Goal: Check status: Check status

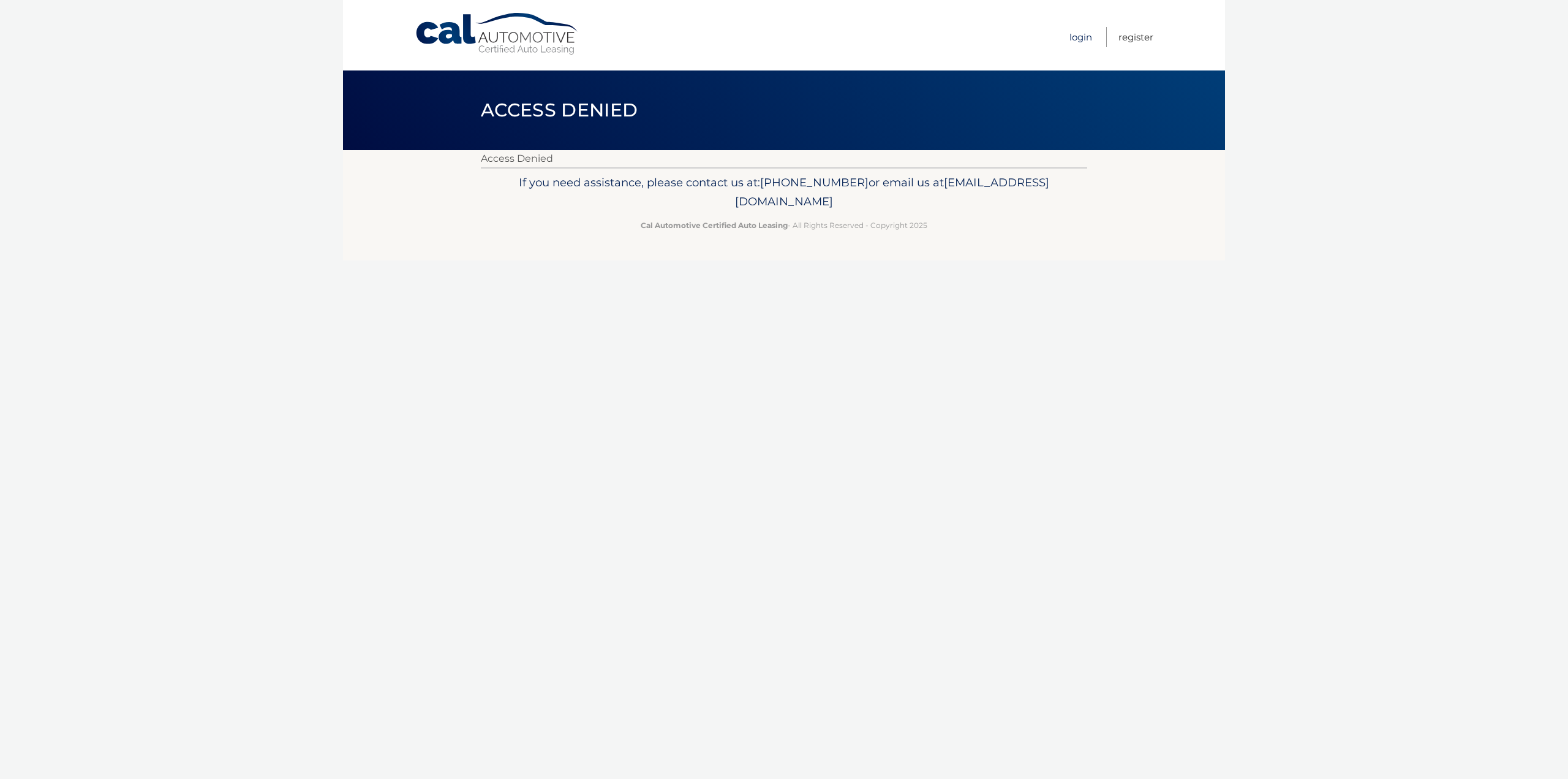
click at [1087, 37] on link "Login" at bounding box center [1081, 37] width 23 height 20
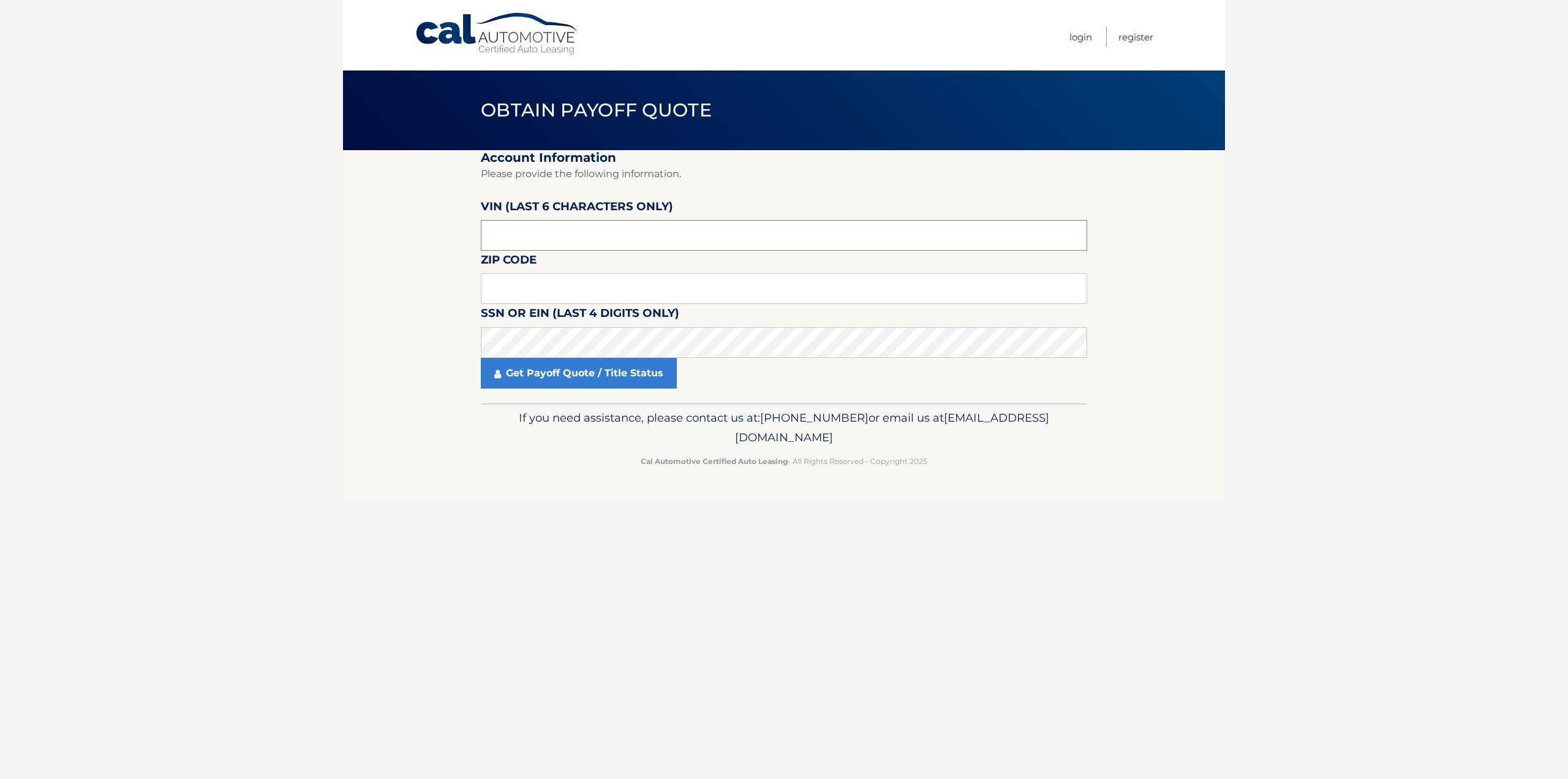
click at [503, 243] on input "text" at bounding box center [783, 235] width 606 height 30
type input "T*****"
type input "414750"
click at [642, 279] on input "text" at bounding box center [783, 288] width 606 height 30
click at [632, 322] on label "SSN or EIN (last 4 digits only)" at bounding box center [580, 316] width 198 height 23
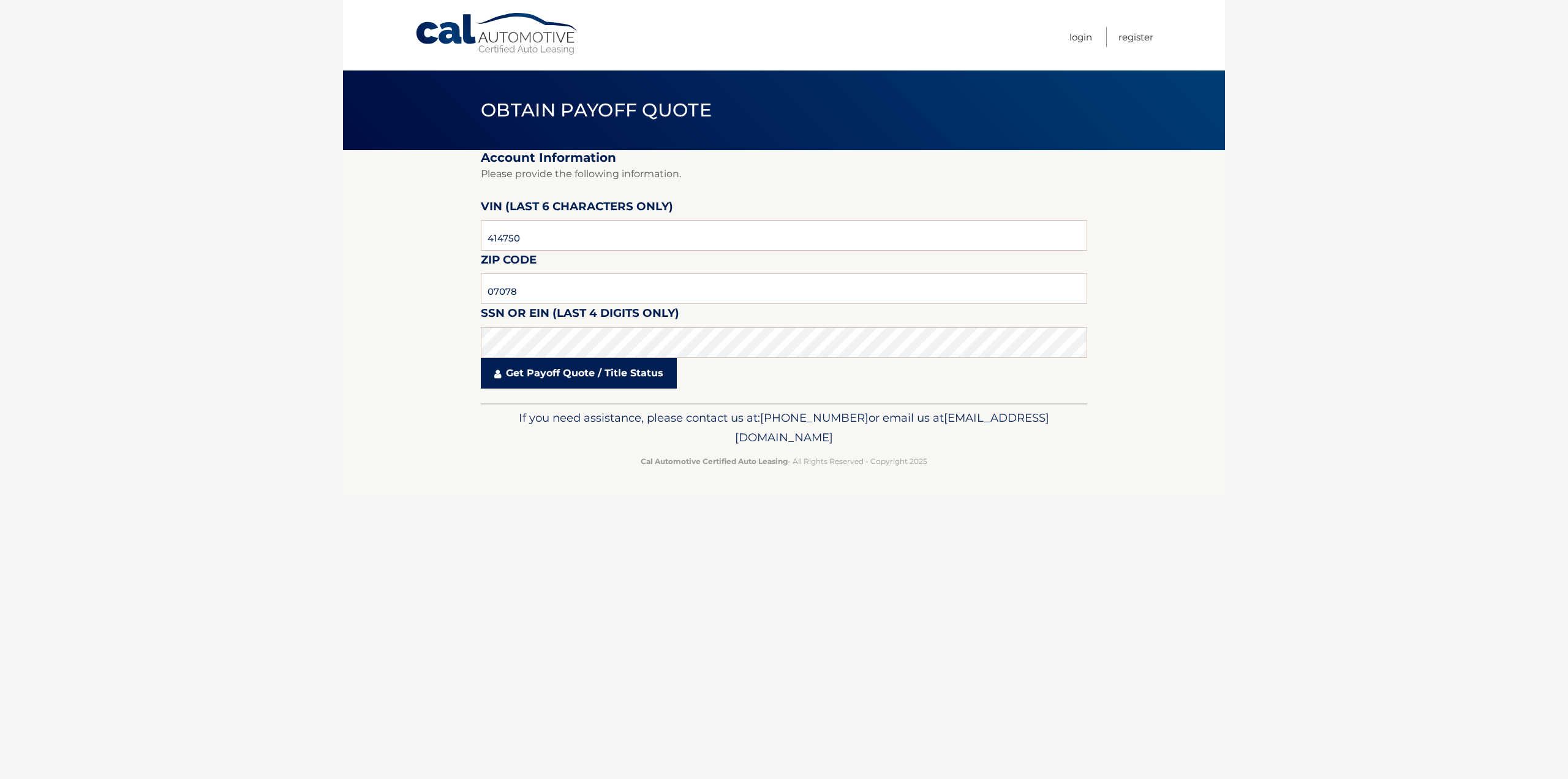
click at [572, 378] on link "Get Payoff Quote / Title Status" at bounding box center [578, 373] width 196 height 30
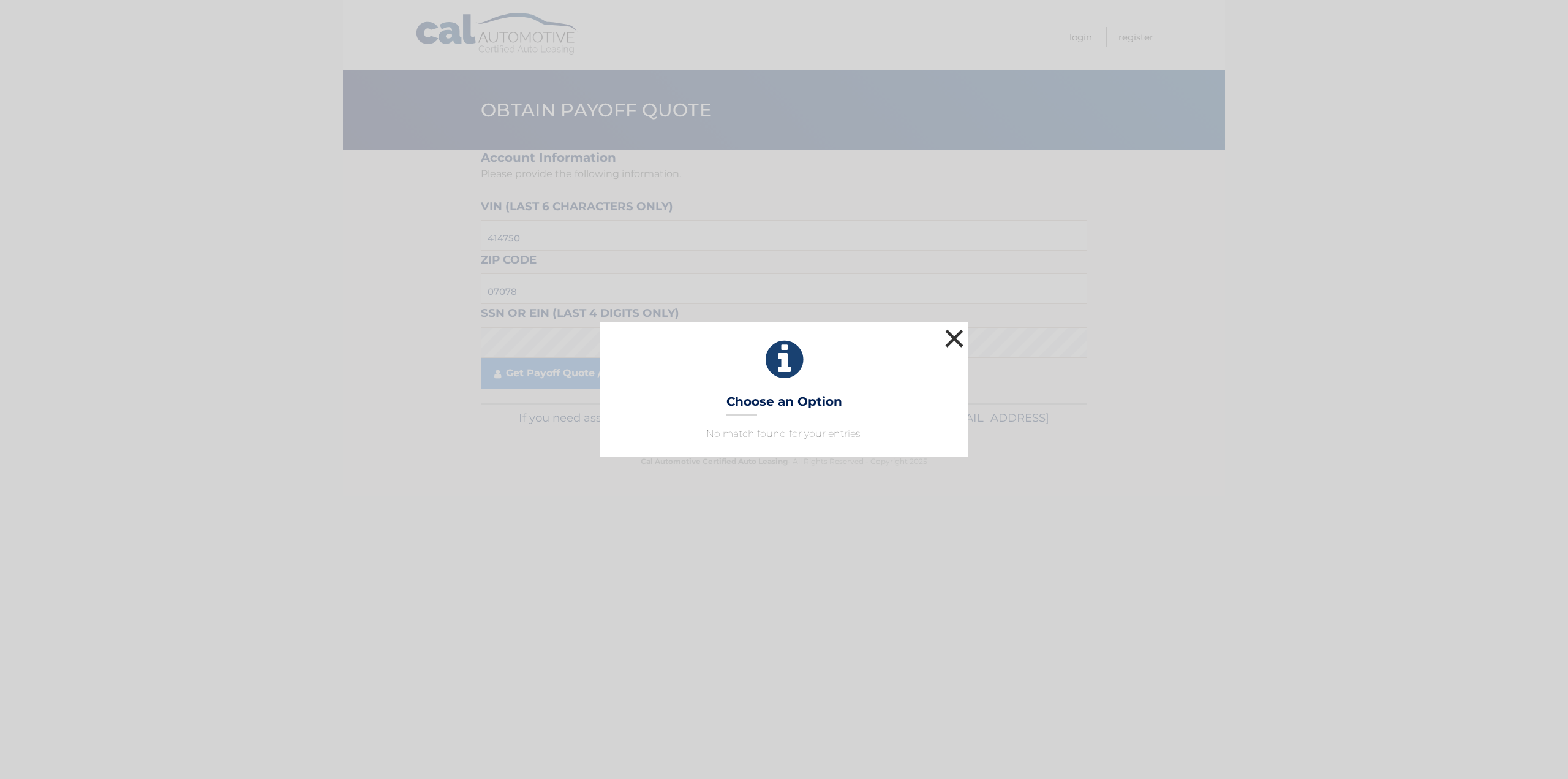
click at [955, 337] on button "×" at bounding box center [954, 338] width 24 height 24
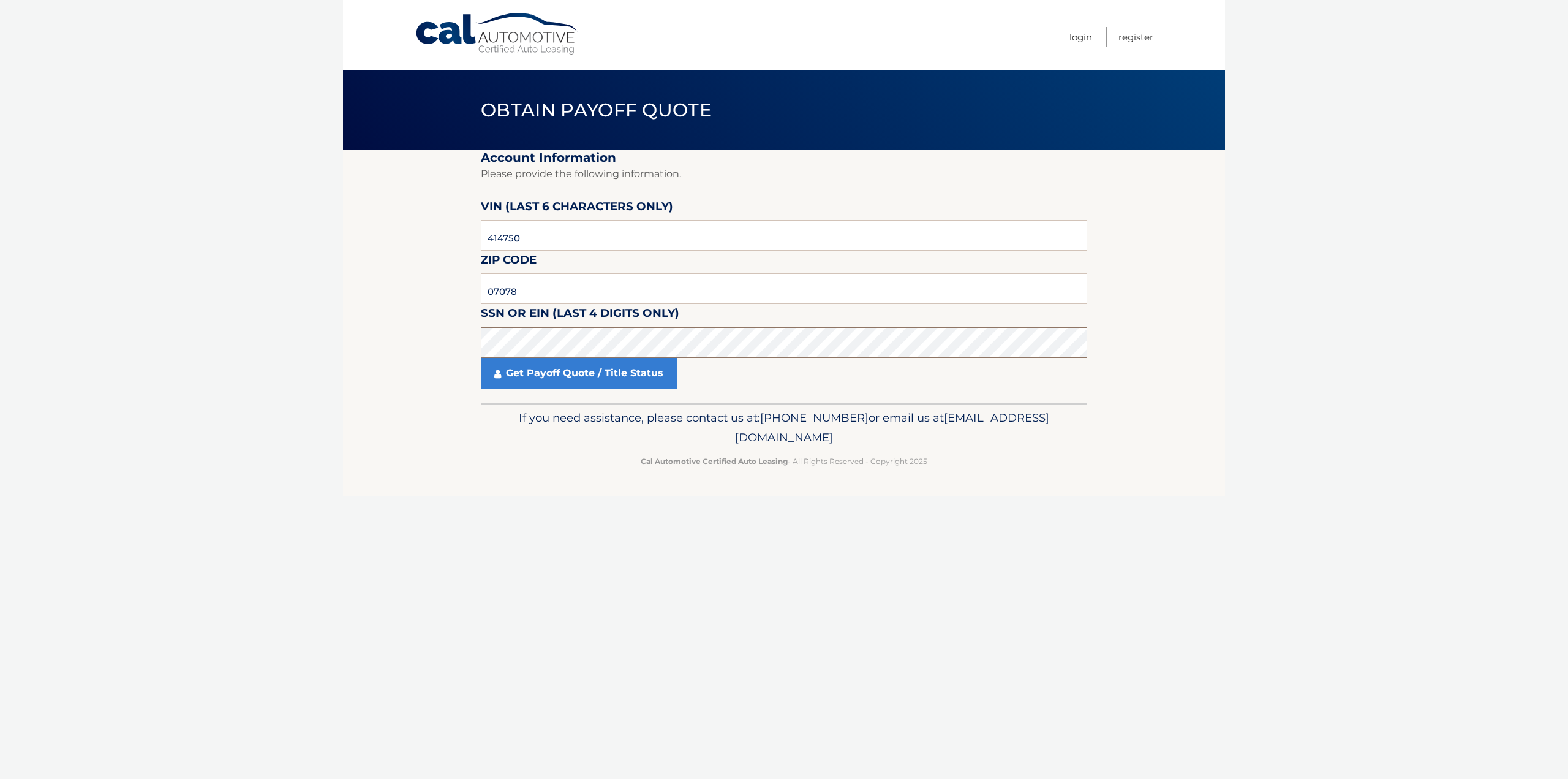
click at [444, 367] on section "Account Information Please provide the following information. VIN (last 6 chara…" at bounding box center [784, 277] width 882 height 253
click at [588, 370] on link "Get Payoff Quote / Title Status" at bounding box center [578, 373] width 196 height 30
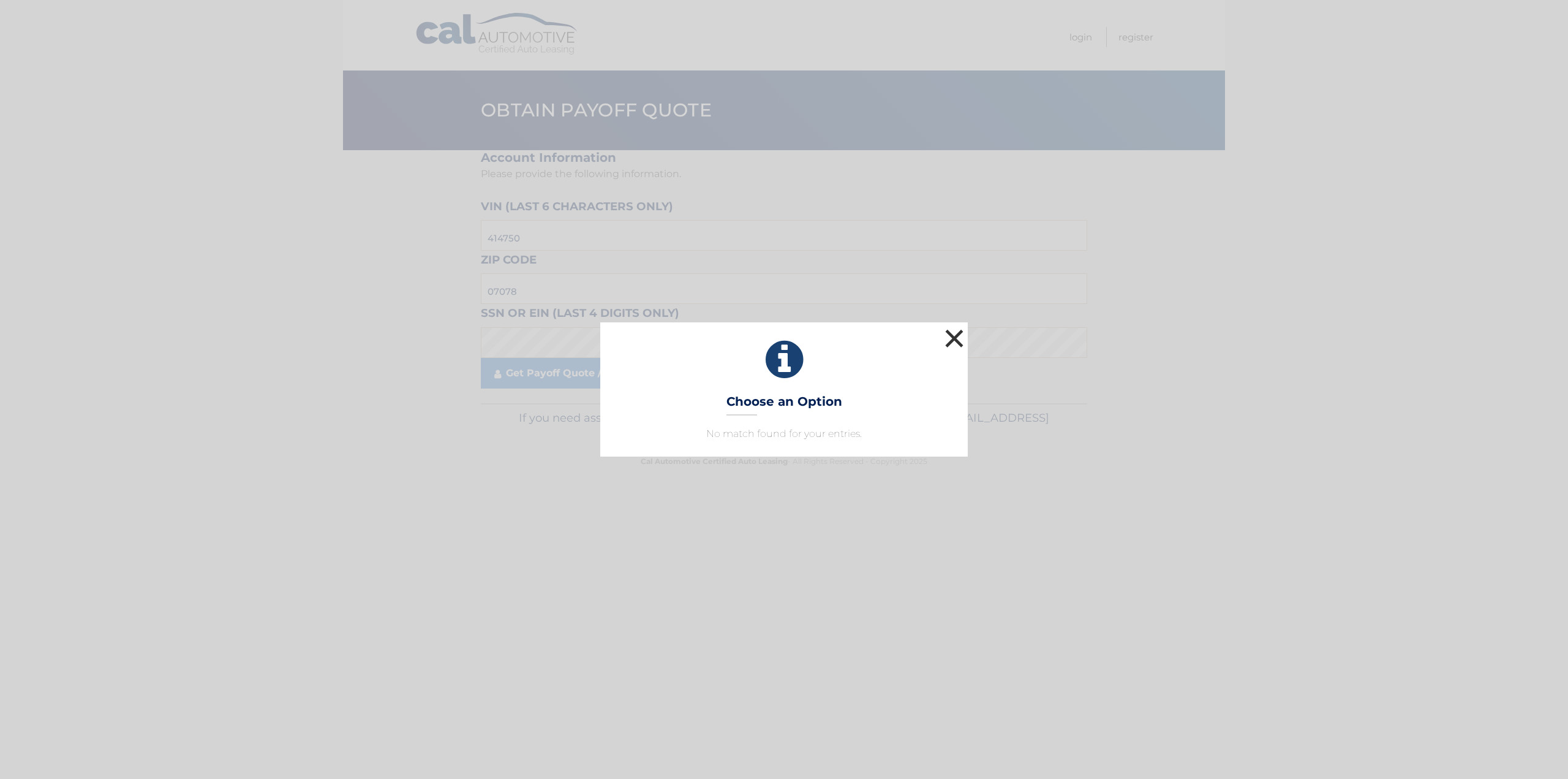
click at [954, 337] on button "×" at bounding box center [954, 338] width 24 height 24
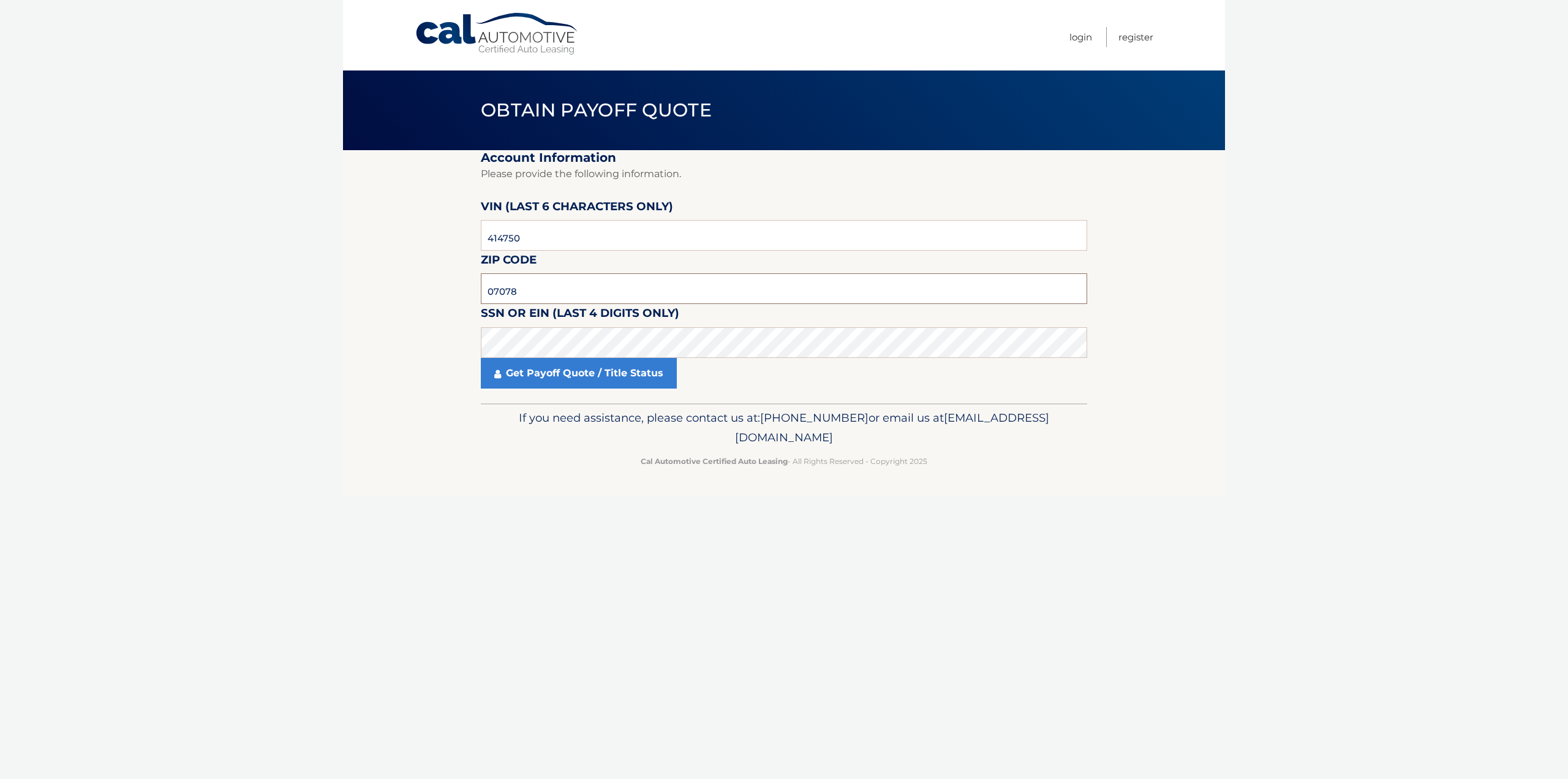
drag, startPoint x: 529, startPoint y: 292, endPoint x: 468, endPoint y: 301, distance: 61.7
click at [468, 301] on section "Account Information Please provide the following information. VIN (last 6 chara…" at bounding box center [784, 277] width 882 height 253
type input "07039"
click at [567, 367] on link "Get Payoff Quote / Title Status" at bounding box center [578, 373] width 196 height 30
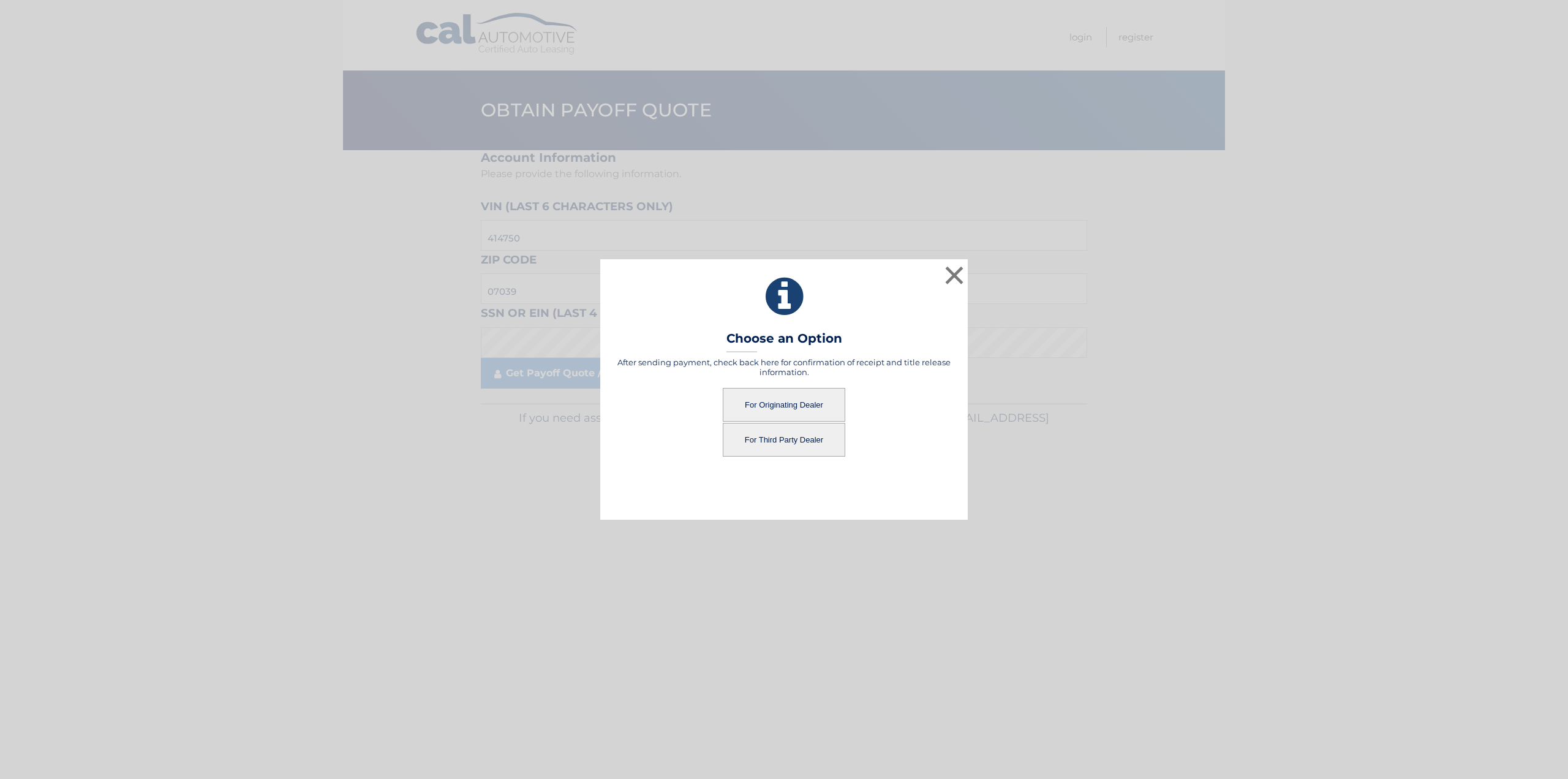
click at [779, 408] on button "For Originating Dealer" at bounding box center [784, 405] width 123 height 34
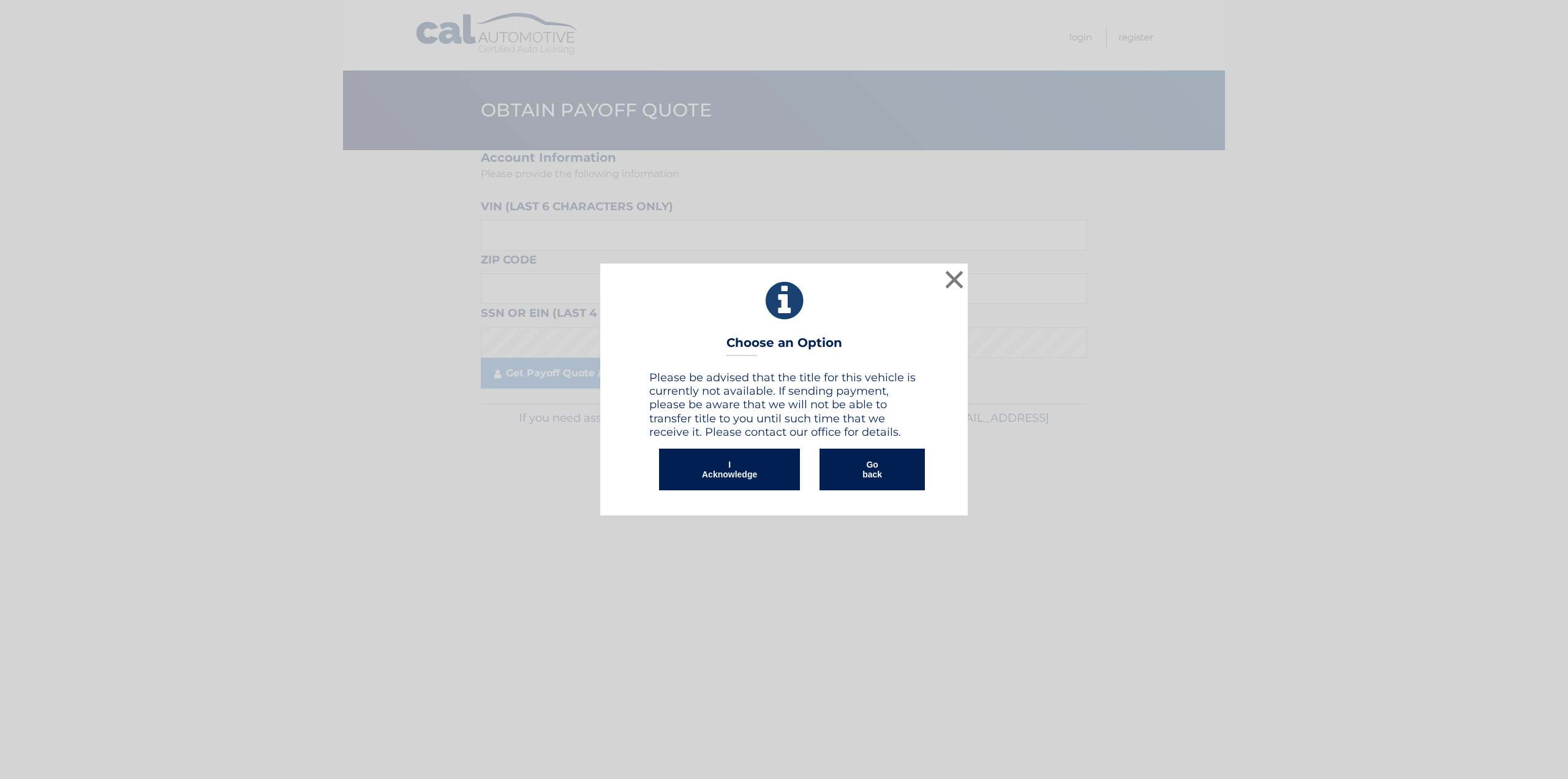
click at [740, 475] on button "I Acknowledge" at bounding box center [729, 469] width 141 height 42
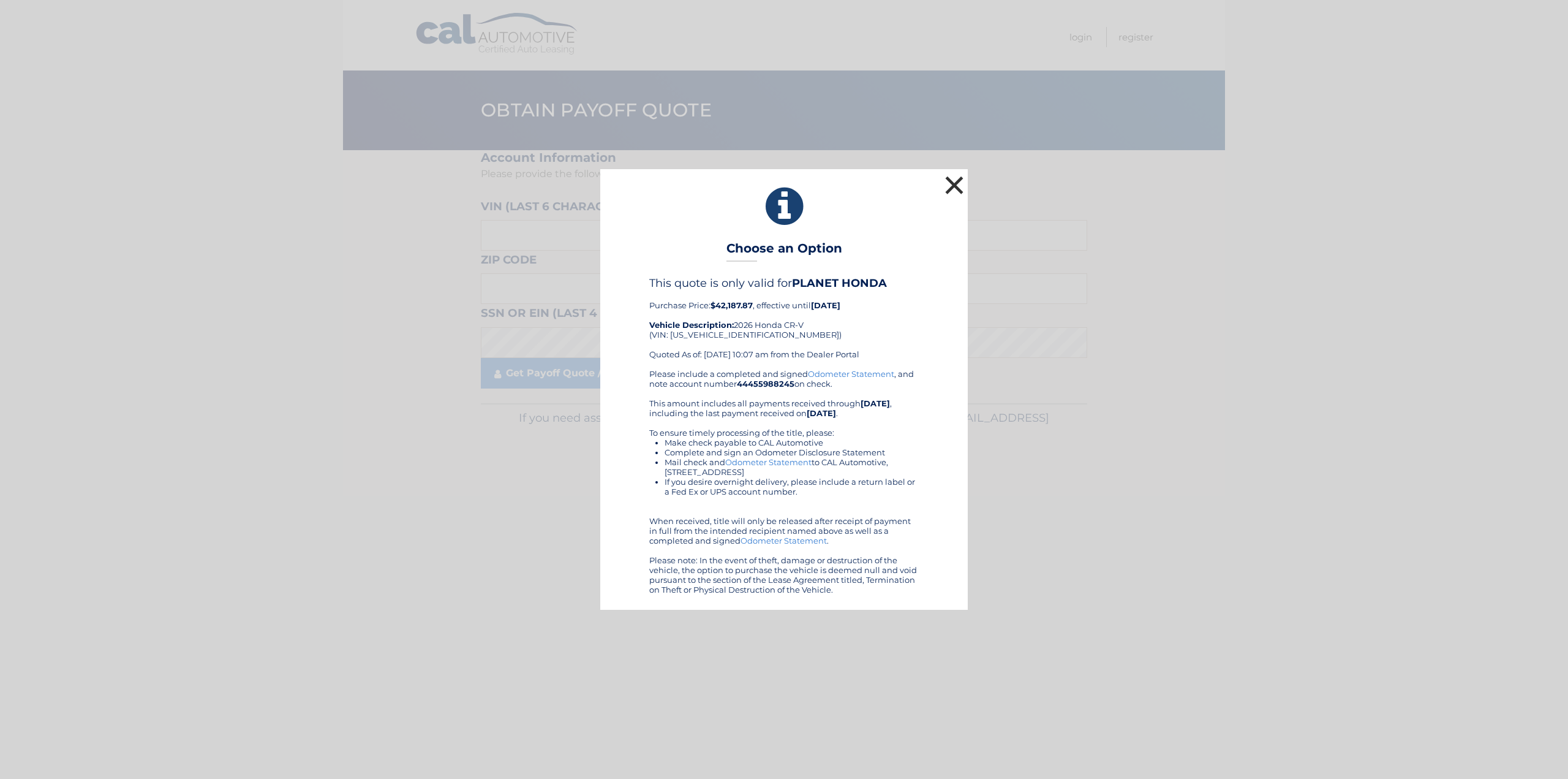
click at [957, 187] on button "×" at bounding box center [954, 185] width 24 height 24
